Goal: Information Seeking & Learning: Learn about a topic

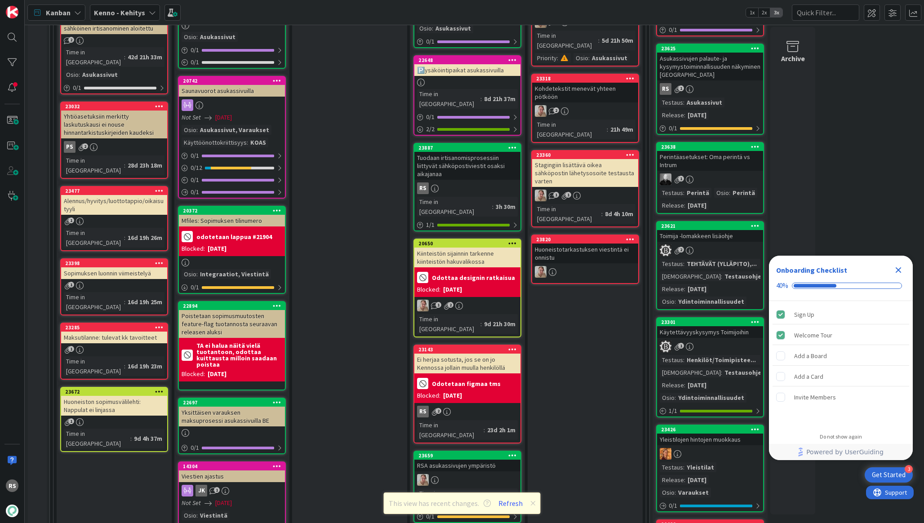
scroll to position [1151, 0]
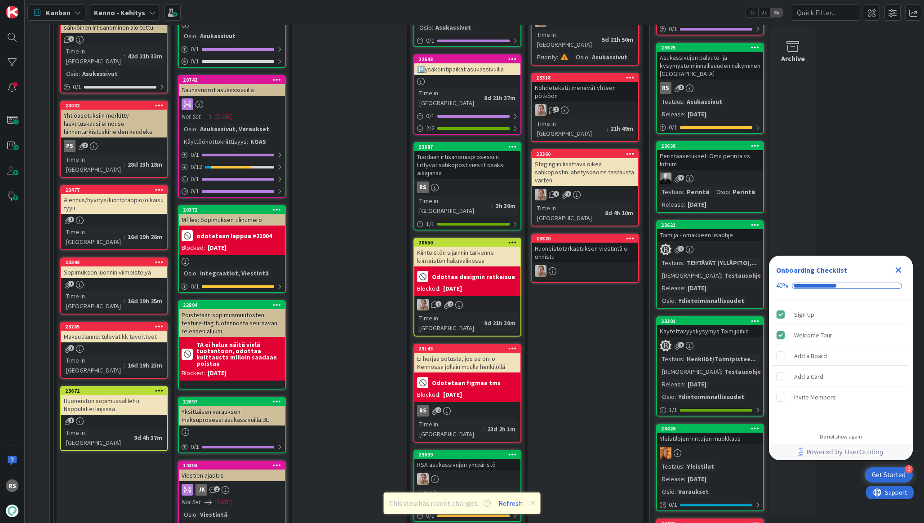
click at [489, 151] on div "Tuodaan irtisanomisprosessiin liittyvät sähköpostiviestit osaksi aikajanaa" at bounding box center [467, 165] width 106 height 28
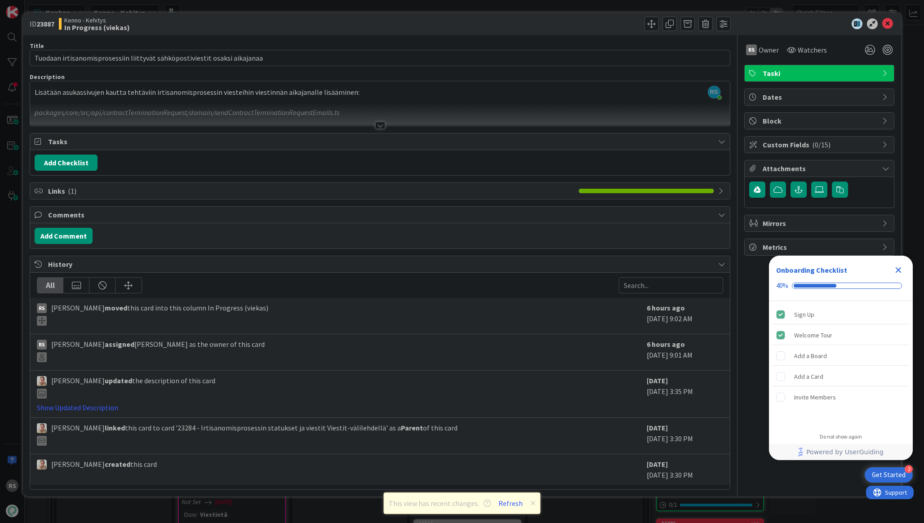
click at [383, 128] on div at bounding box center [380, 125] width 10 height 7
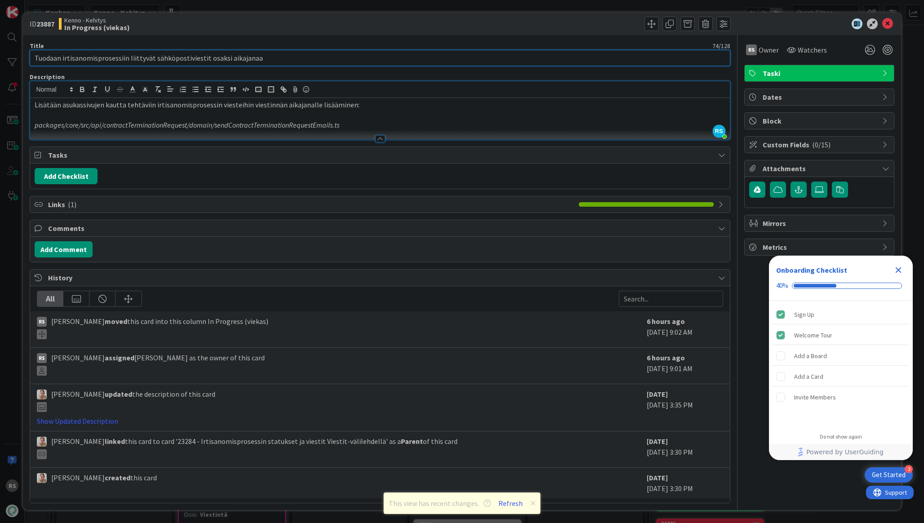
click at [357, 61] on input "Tuodaan irtisanomisprosessiin liittyvät sähköpostiviestit osaksi aikajanaa" at bounding box center [380, 58] width 700 height 16
click at [436, 111] on p at bounding box center [380, 115] width 691 height 10
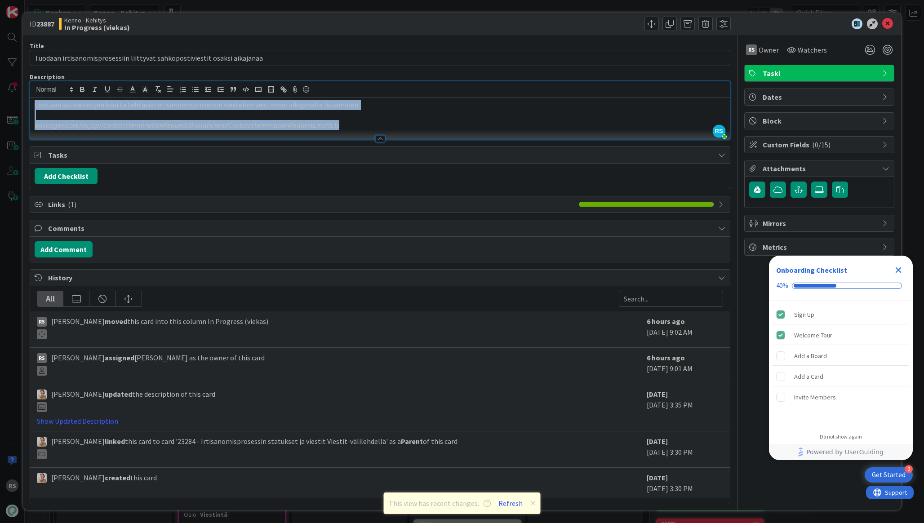
copy div "Lisätään asukassivujen kautta tehtäviin irtisanomisprosessin viesteihin viestin…"
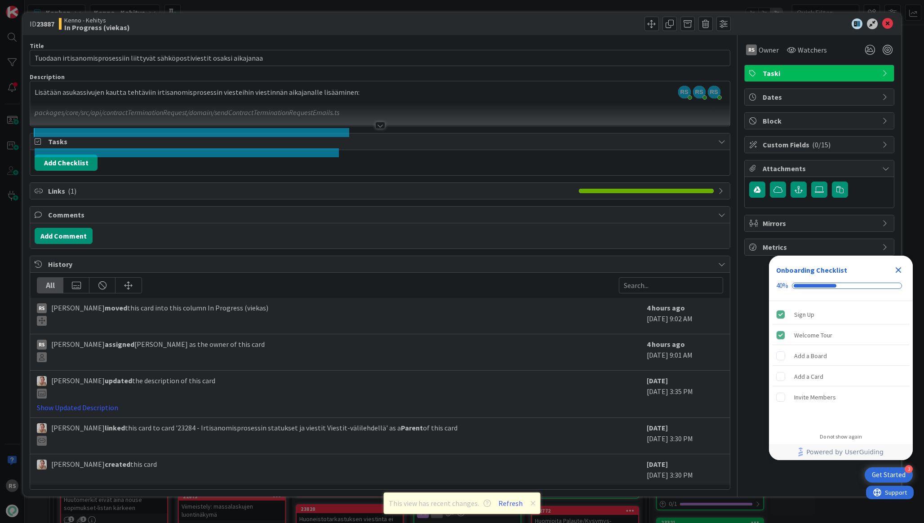
scroll to position [1537, 0]
